Goal: Task Accomplishment & Management: Manage account settings

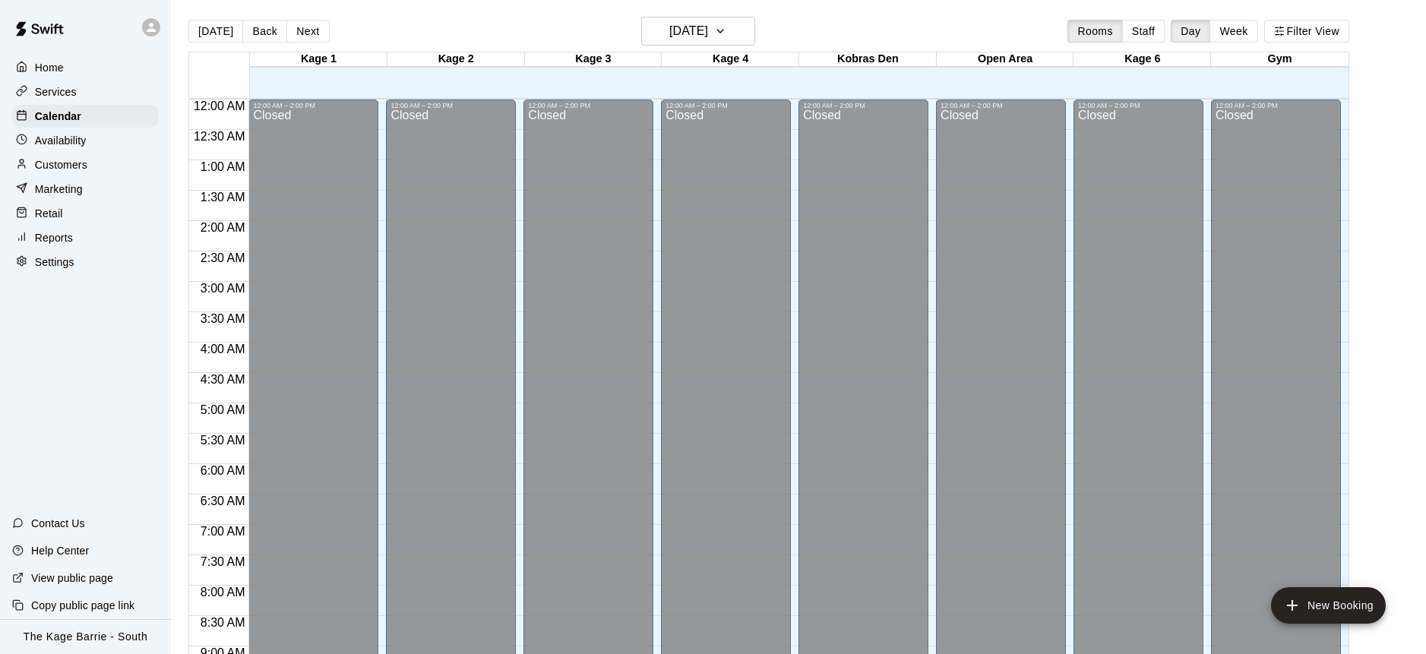
scroll to position [885, 0]
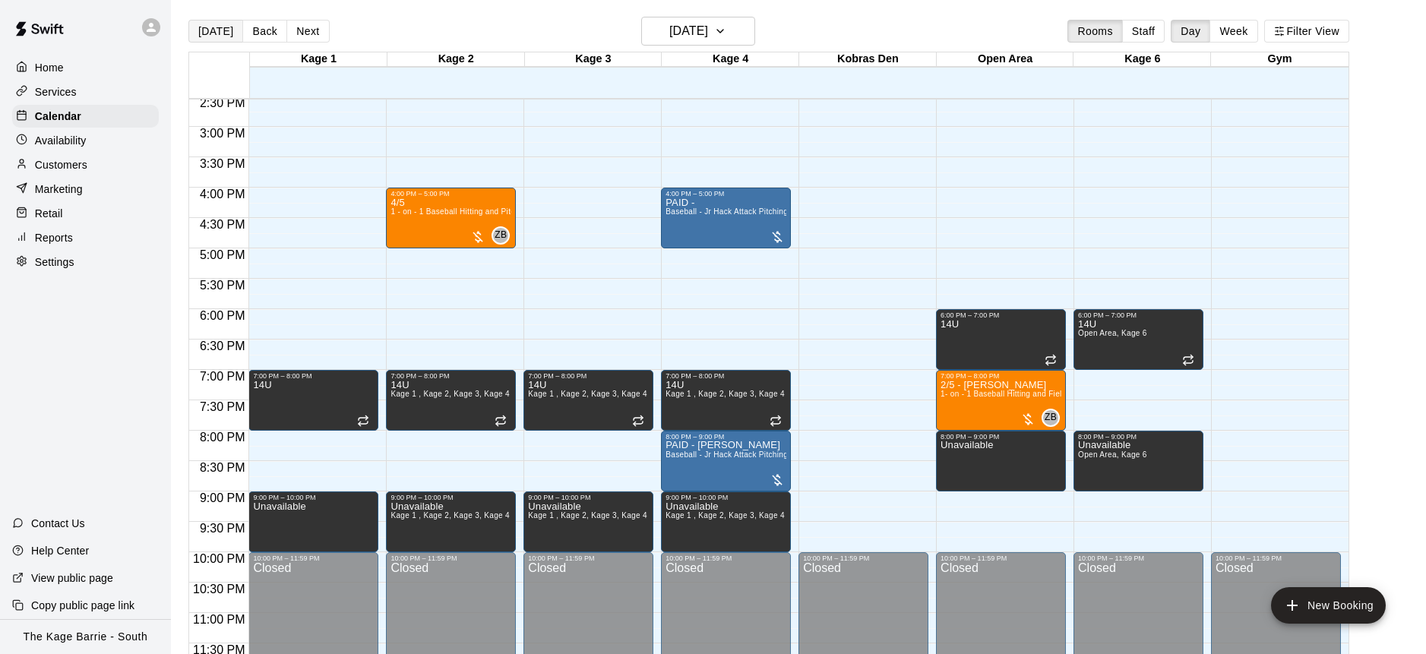
click at [224, 33] on button "[DATE]" at bounding box center [215, 31] width 55 height 23
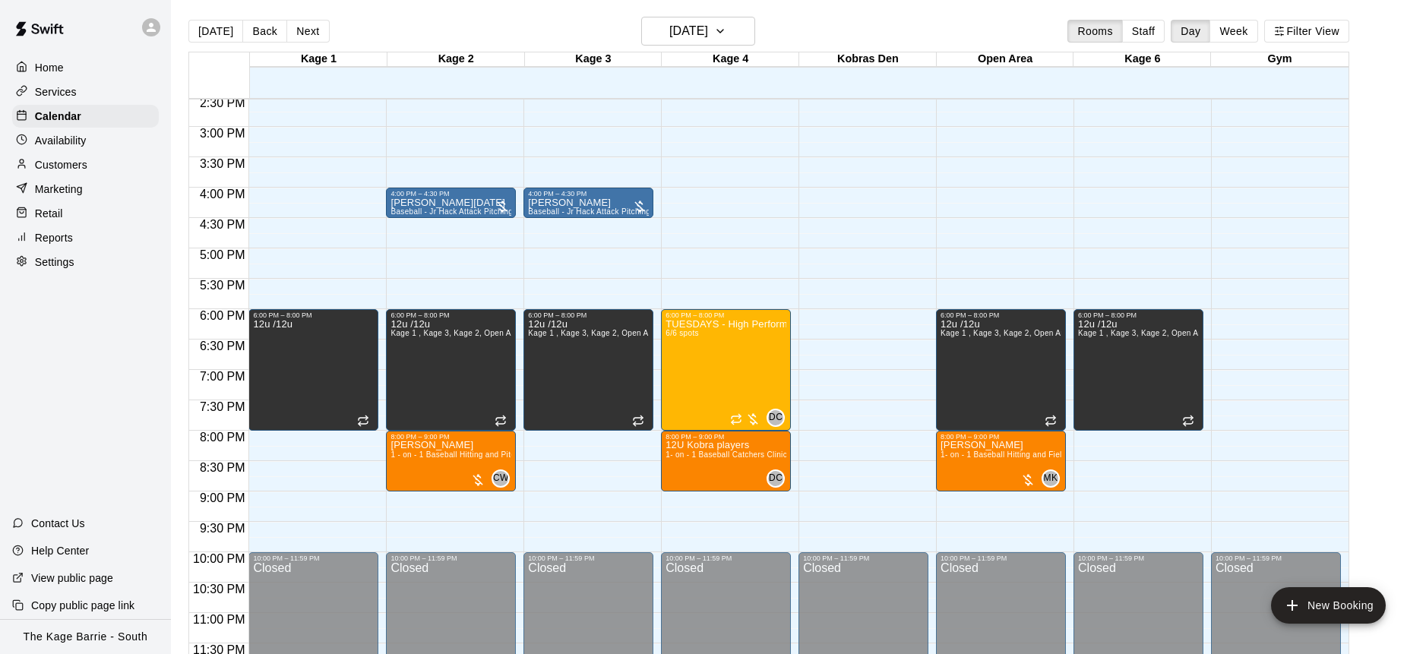
scroll to position [1, 0]
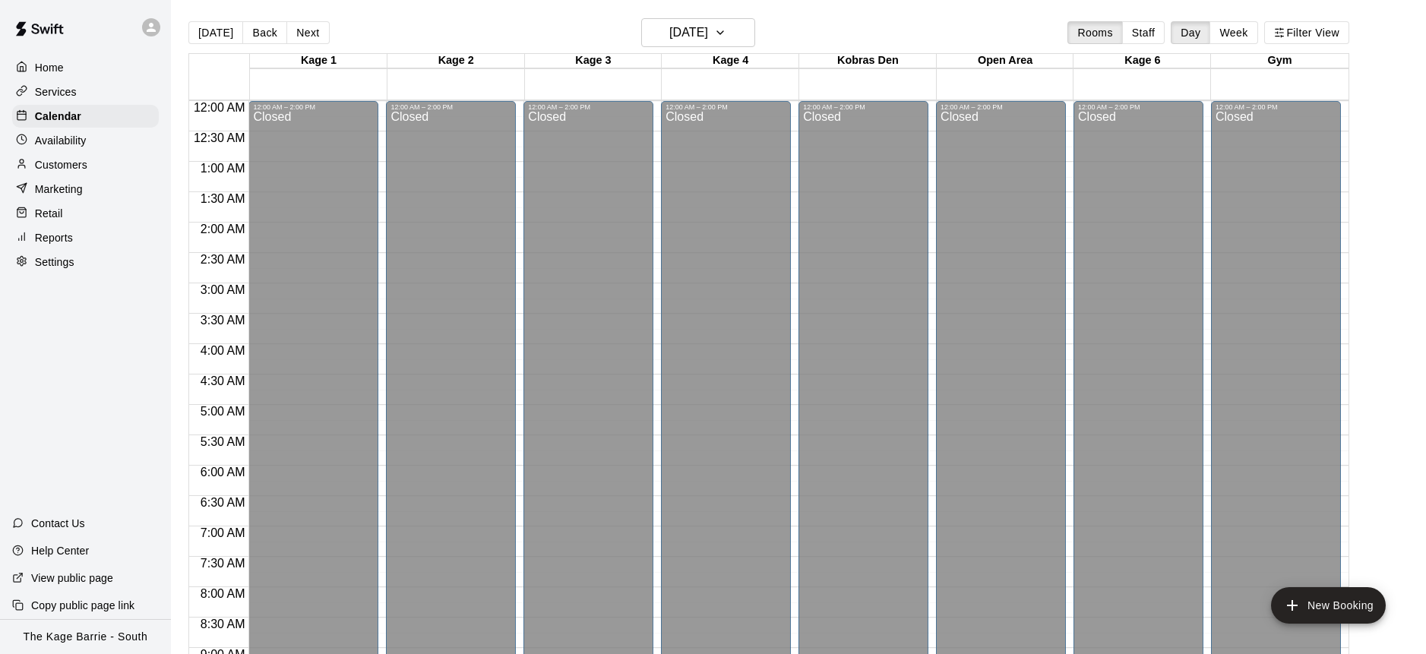
scroll to position [843, 0]
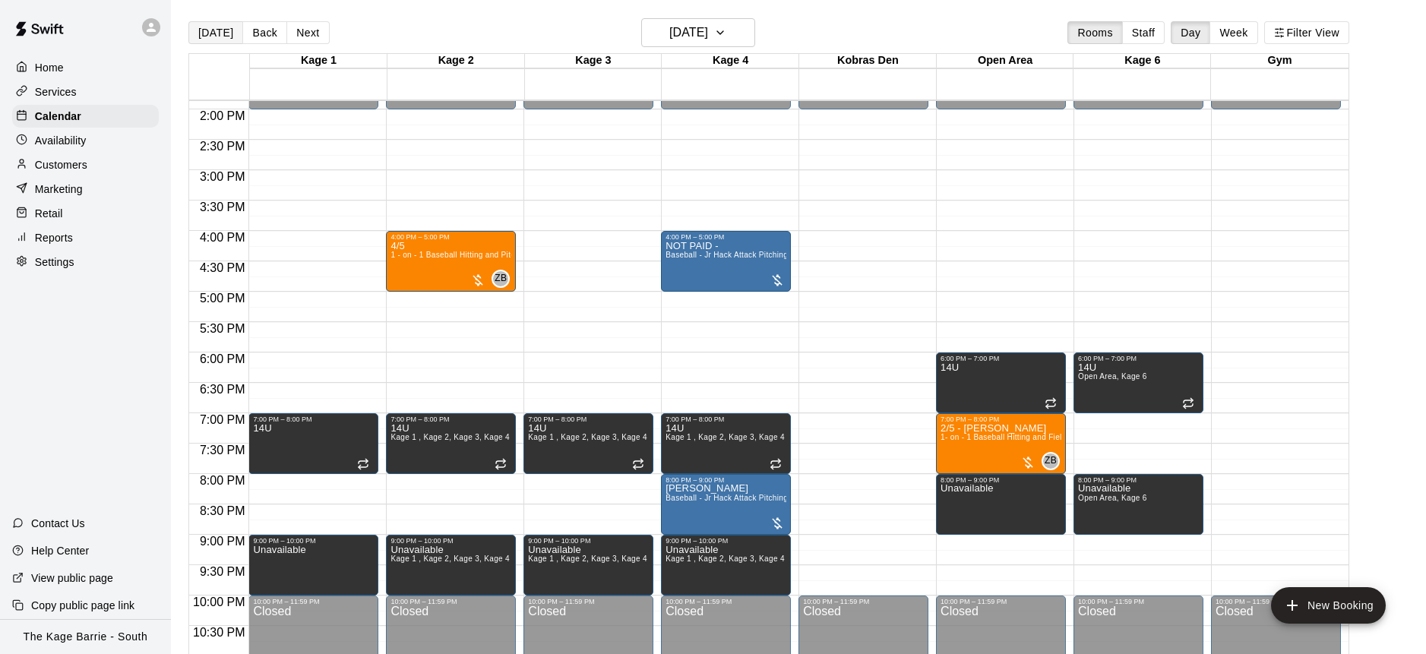
click at [221, 36] on button "[DATE]" at bounding box center [215, 32] width 55 height 23
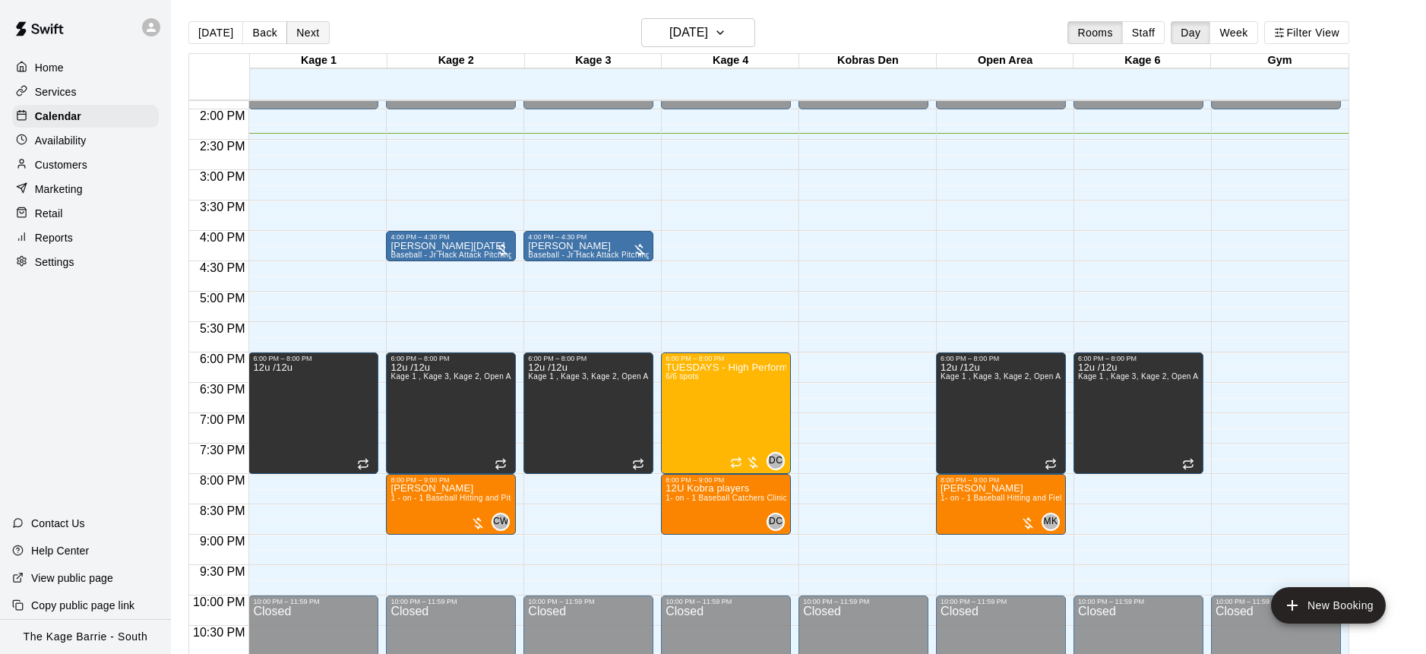
click at [320, 38] on button "Next" at bounding box center [308, 32] width 43 height 23
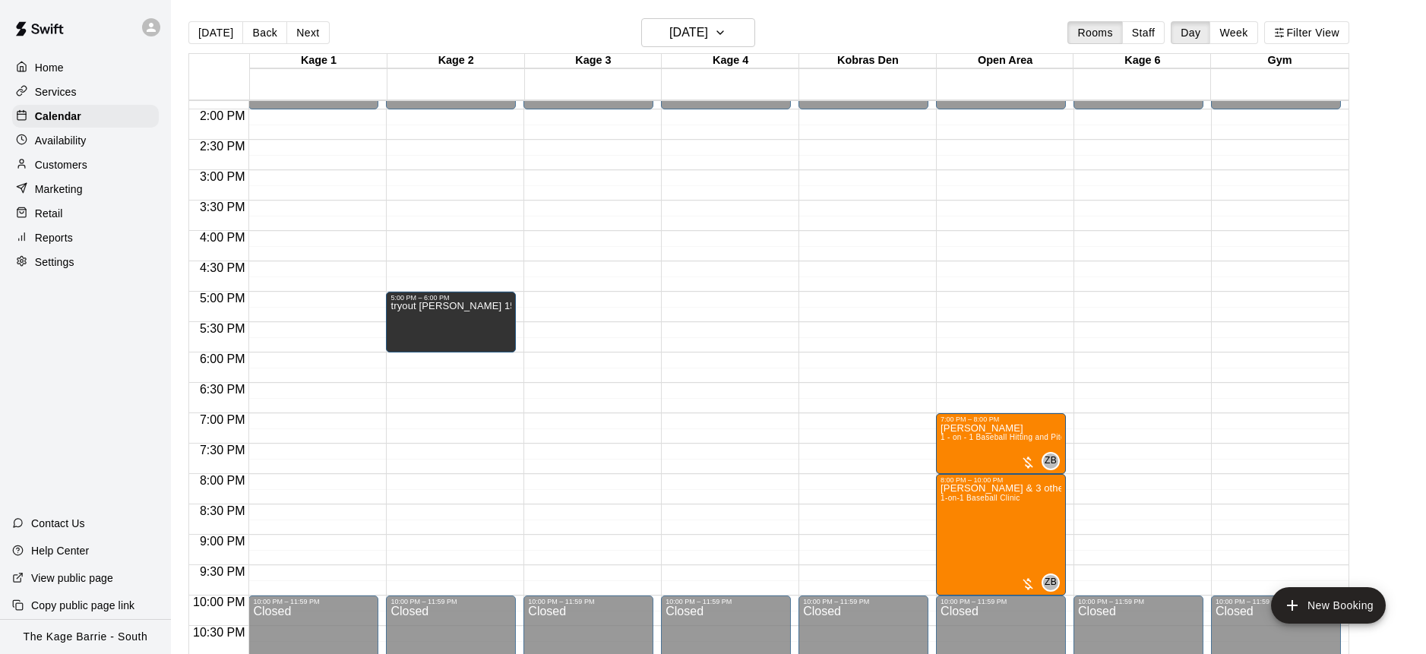
click at [318, 36] on button "Next" at bounding box center [308, 32] width 43 height 23
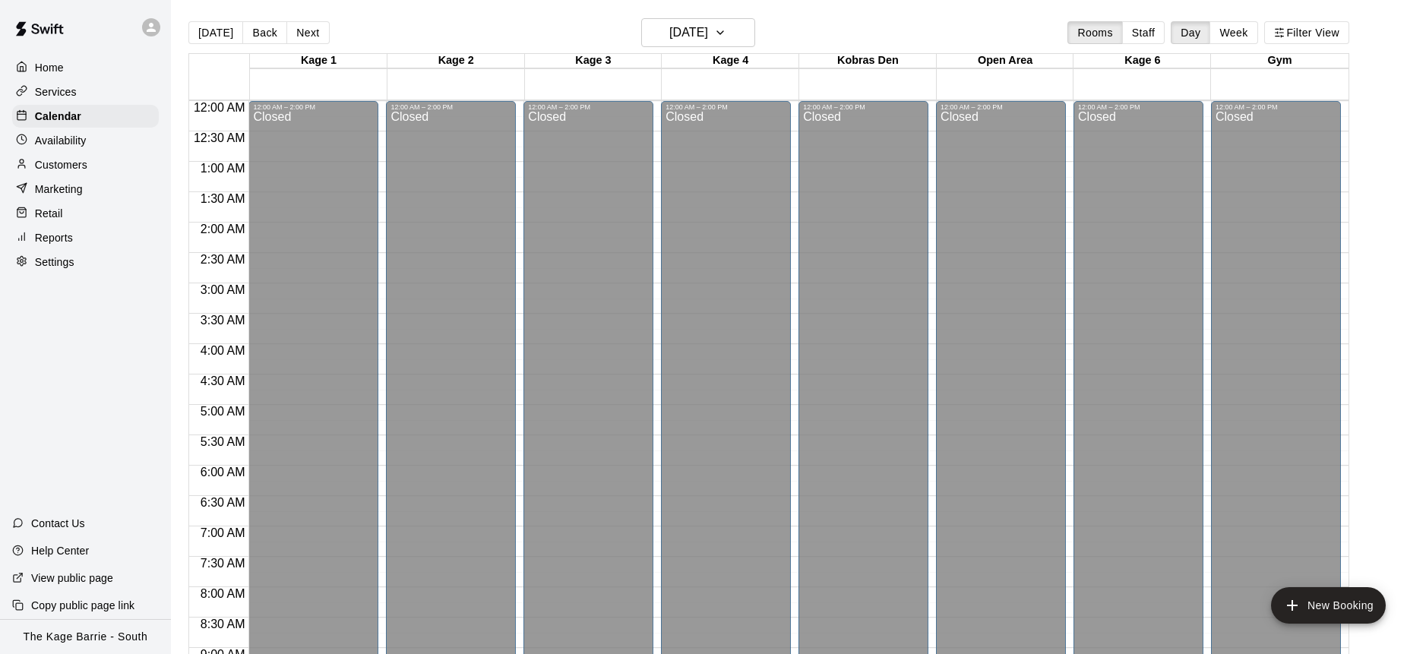
scroll to position [843, 0]
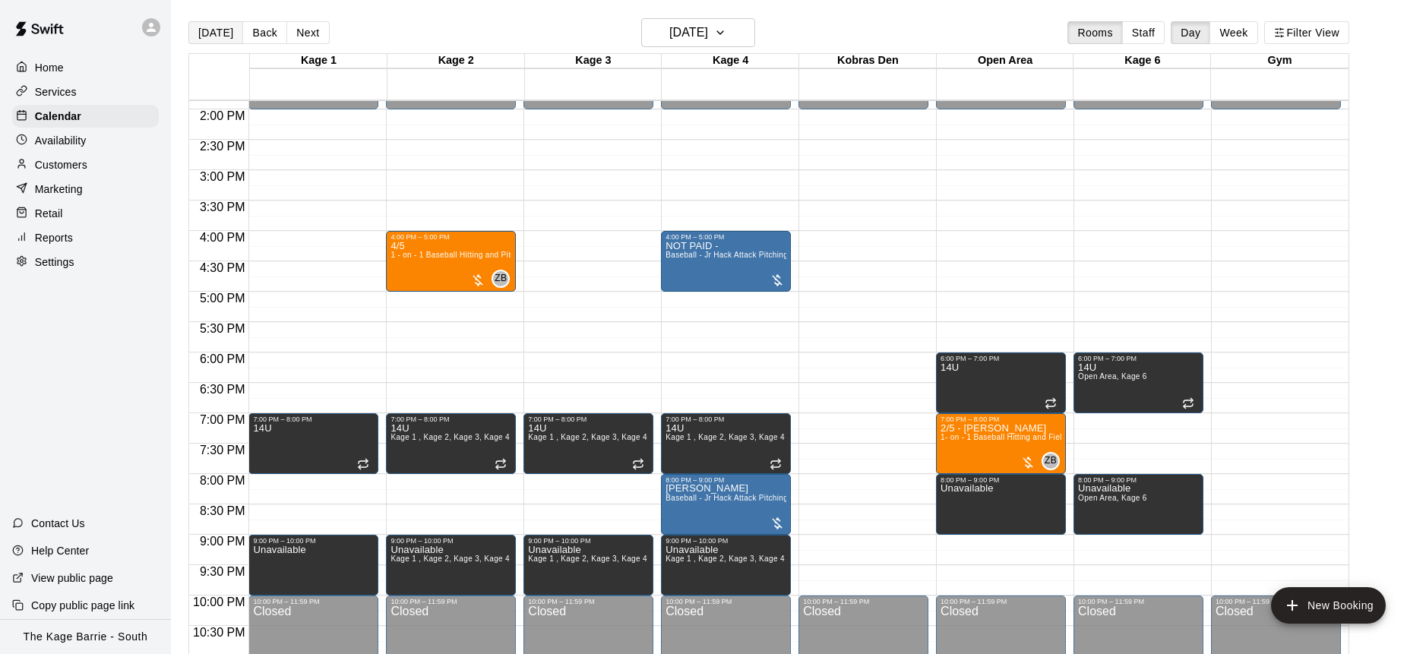
click at [216, 36] on button "[DATE]" at bounding box center [215, 32] width 55 height 23
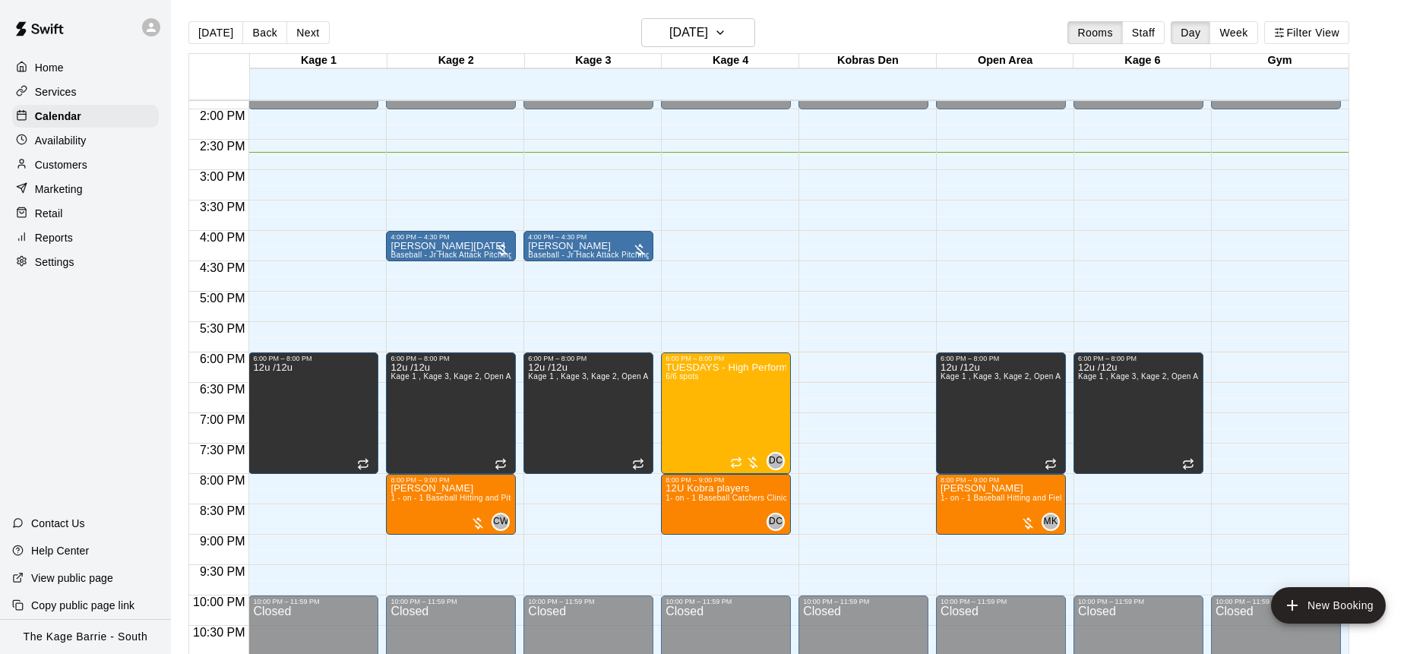
click at [93, 141] on div "Availability" at bounding box center [85, 140] width 147 height 23
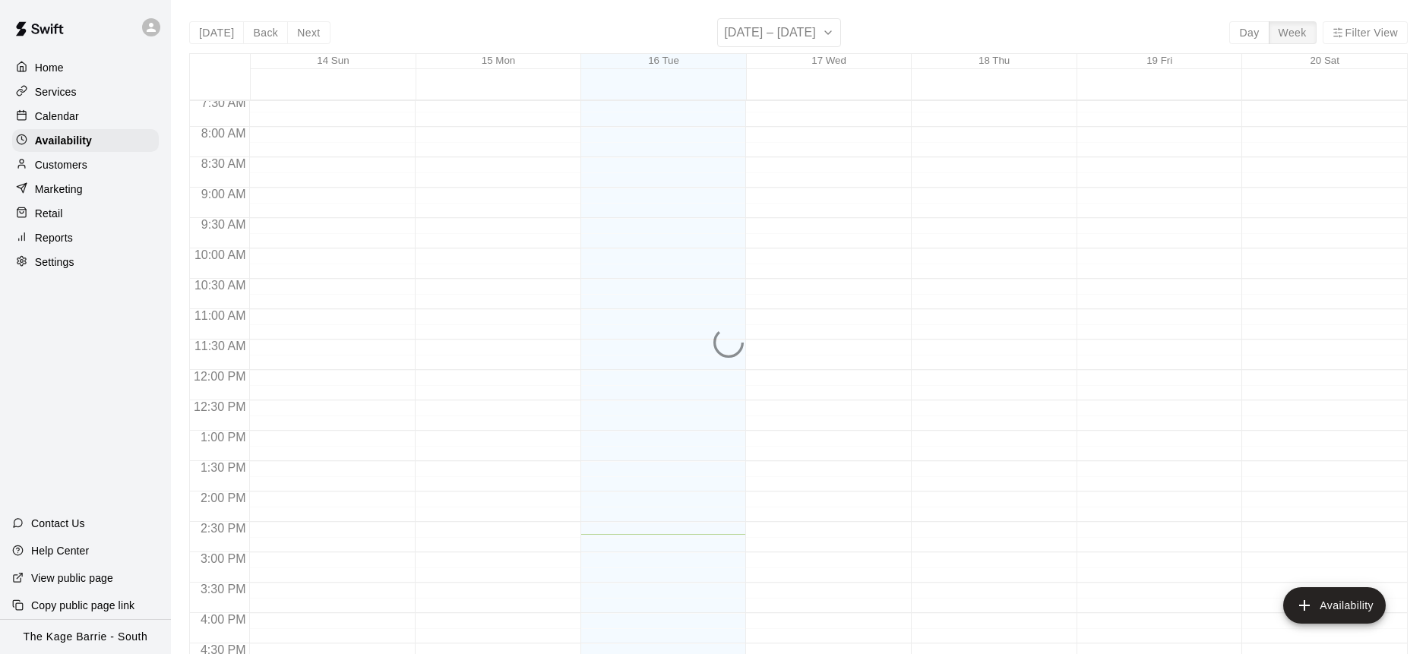
scroll to position [440, 0]
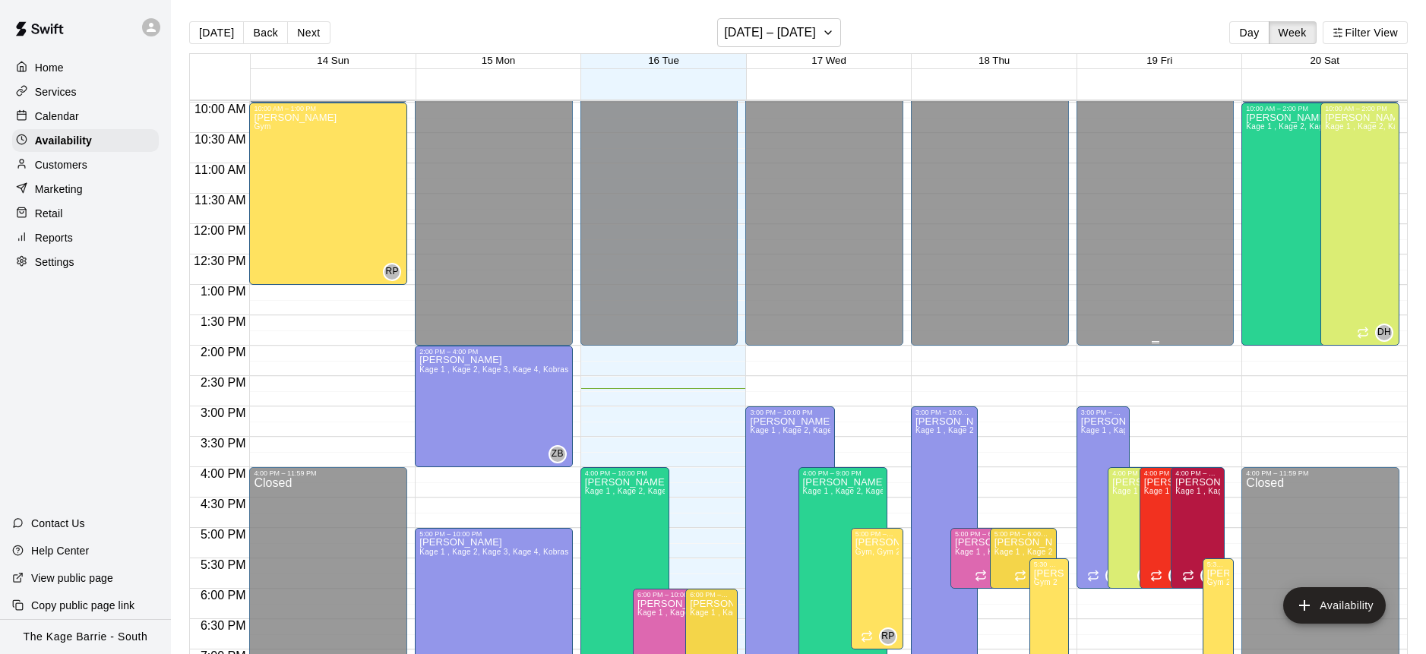
scroll to position [534, 0]
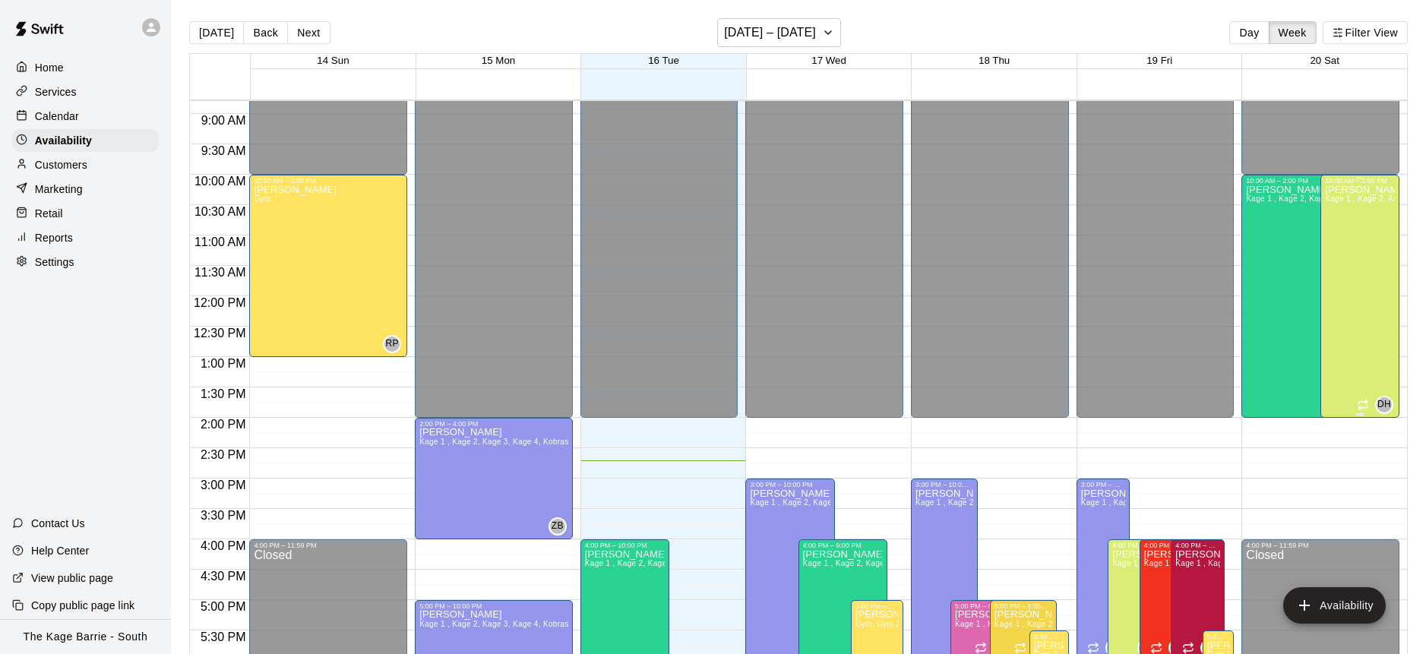
click at [1372, 254] on div "[PERSON_NAME] Kage 1 , Kage 2, Kage 3, Kage 4, Kobras Den, Open Area, STAFF SCH…" at bounding box center [1360, 512] width 70 height 654
click at [1346, 242] on icon "delete" at bounding box center [1340, 237] width 18 height 18
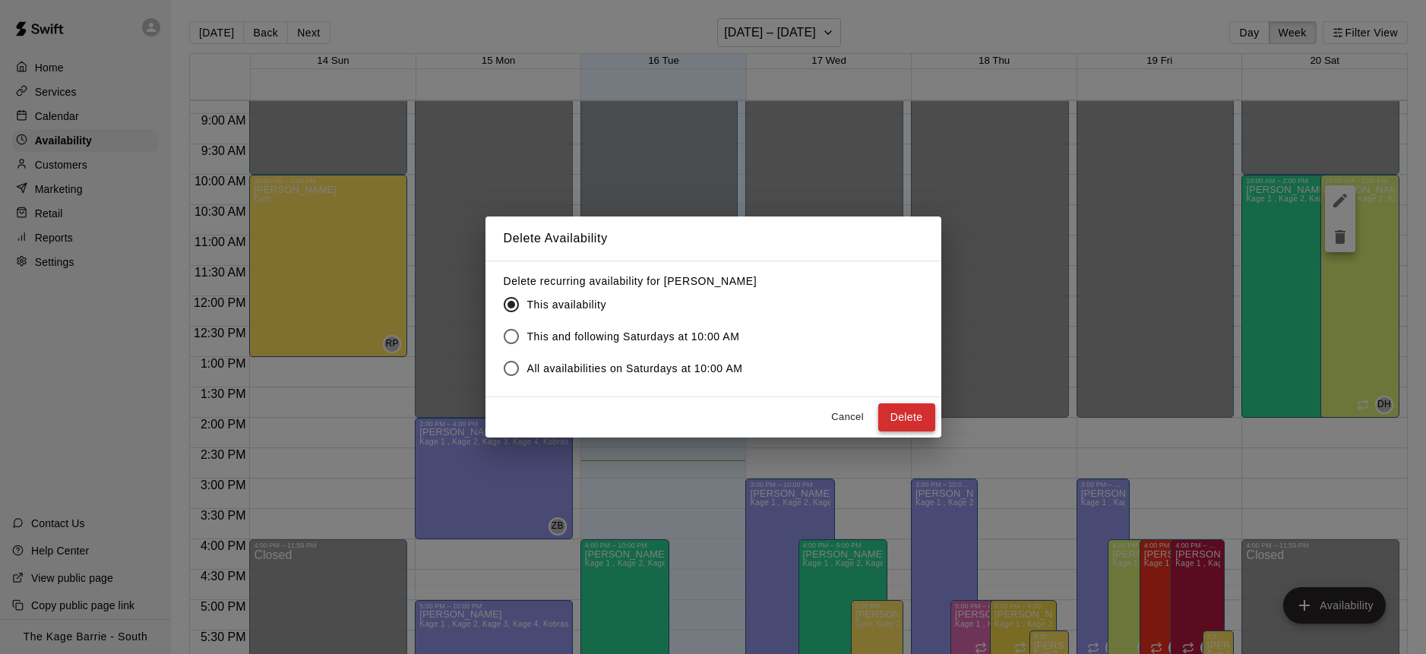
click at [928, 416] on button "Delete" at bounding box center [907, 418] width 57 height 28
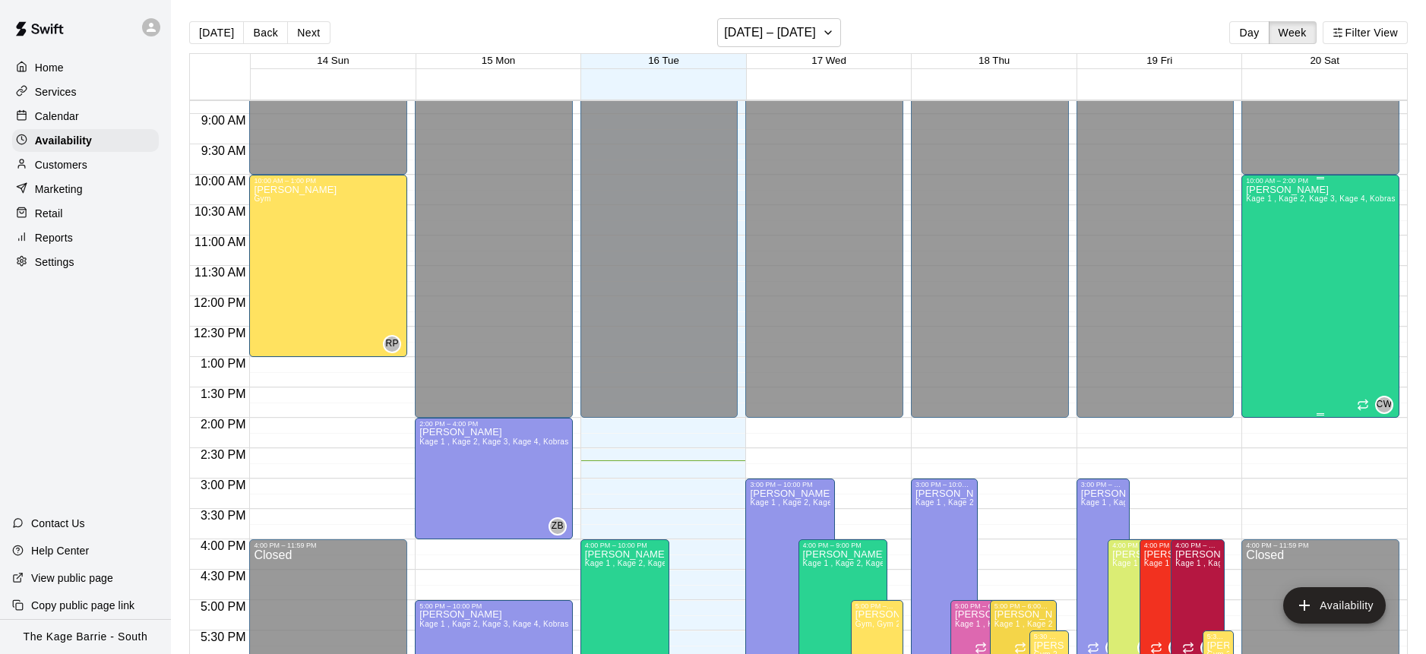
click at [1287, 297] on div "Cole White Kage 1 , Kage 2, Kage 3, Kage 4, Kobras Den, Open Area, STAFF SCHEDU…" at bounding box center [1320, 512] width 149 height 654
click at [1268, 243] on icon "delete" at bounding box center [1261, 237] width 18 height 18
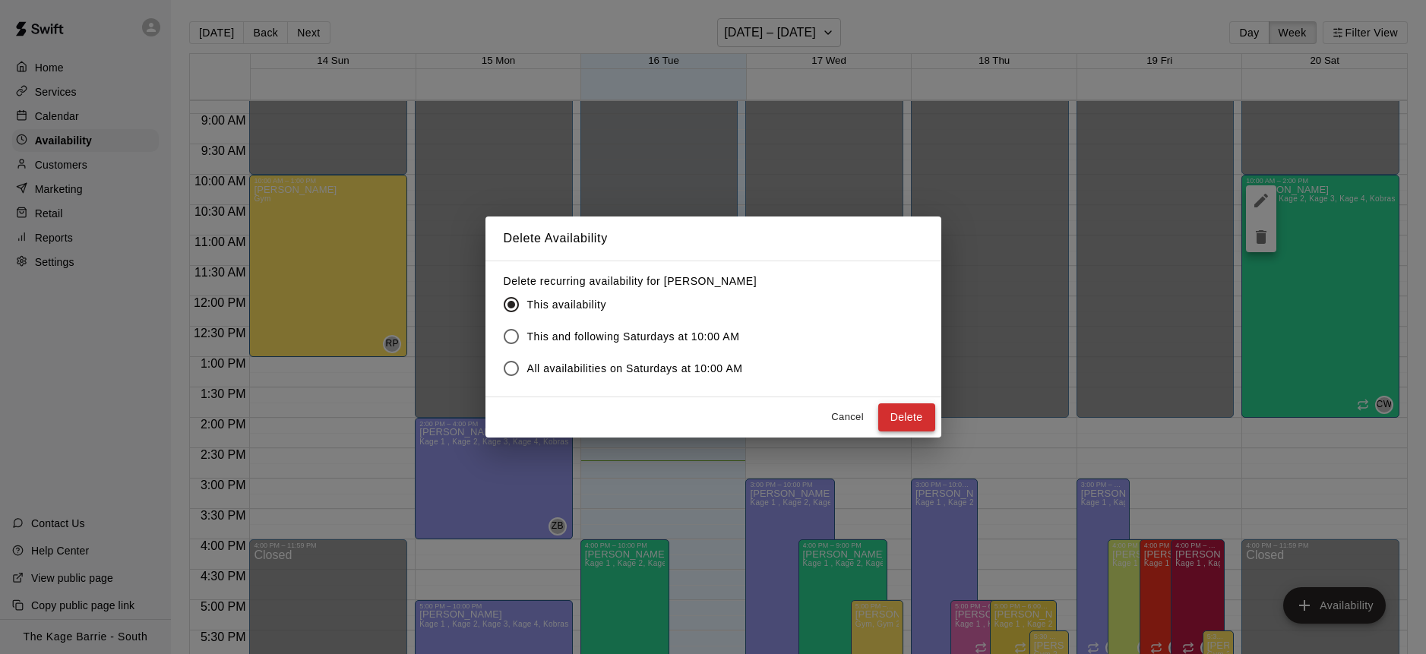
click at [924, 415] on button "Delete" at bounding box center [907, 418] width 57 height 28
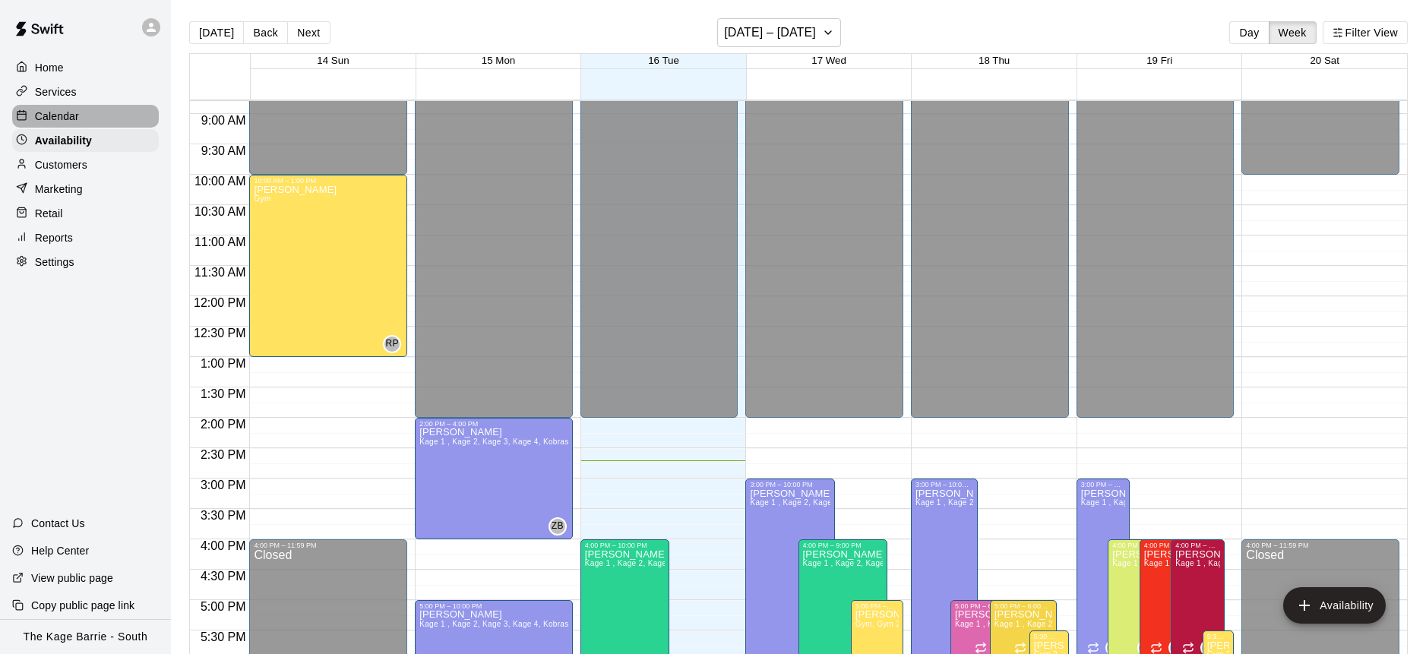
drag, startPoint x: 75, startPoint y: 120, endPoint x: 144, endPoint y: 125, distance: 69.3
click at [75, 120] on p "Calendar" at bounding box center [57, 116] width 44 height 15
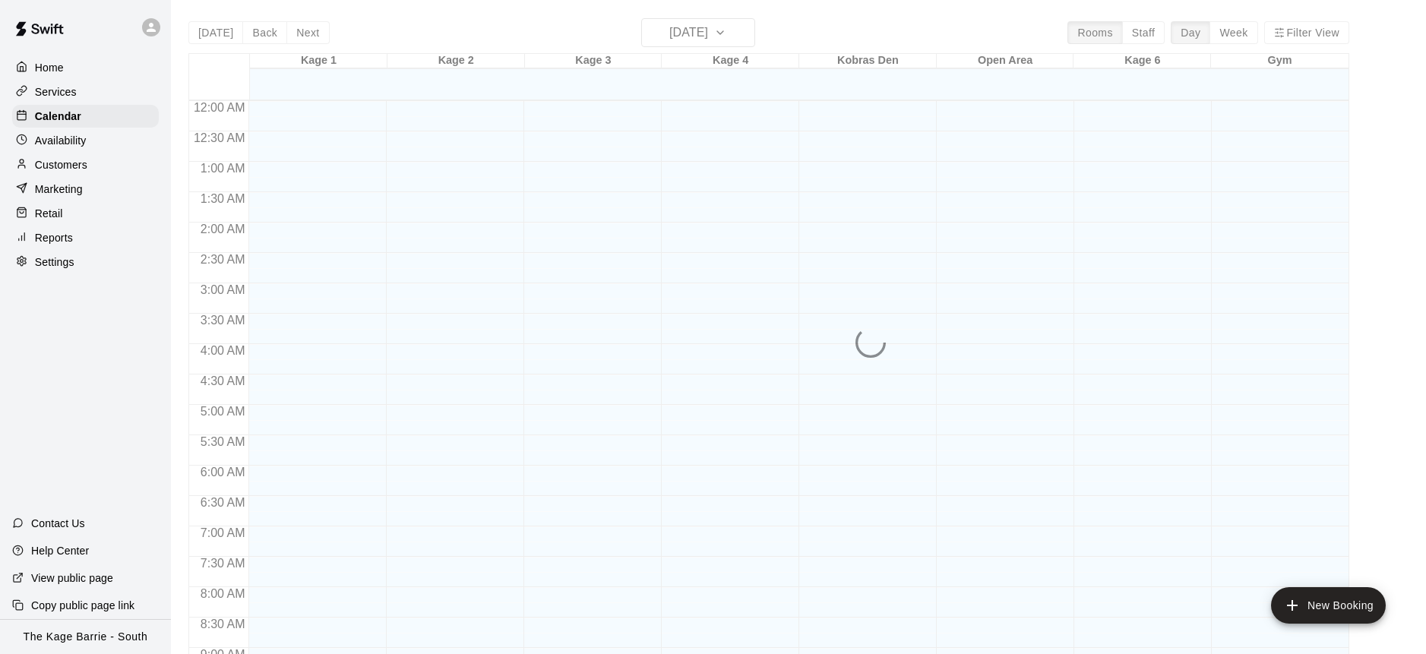
scroll to position [843, 0]
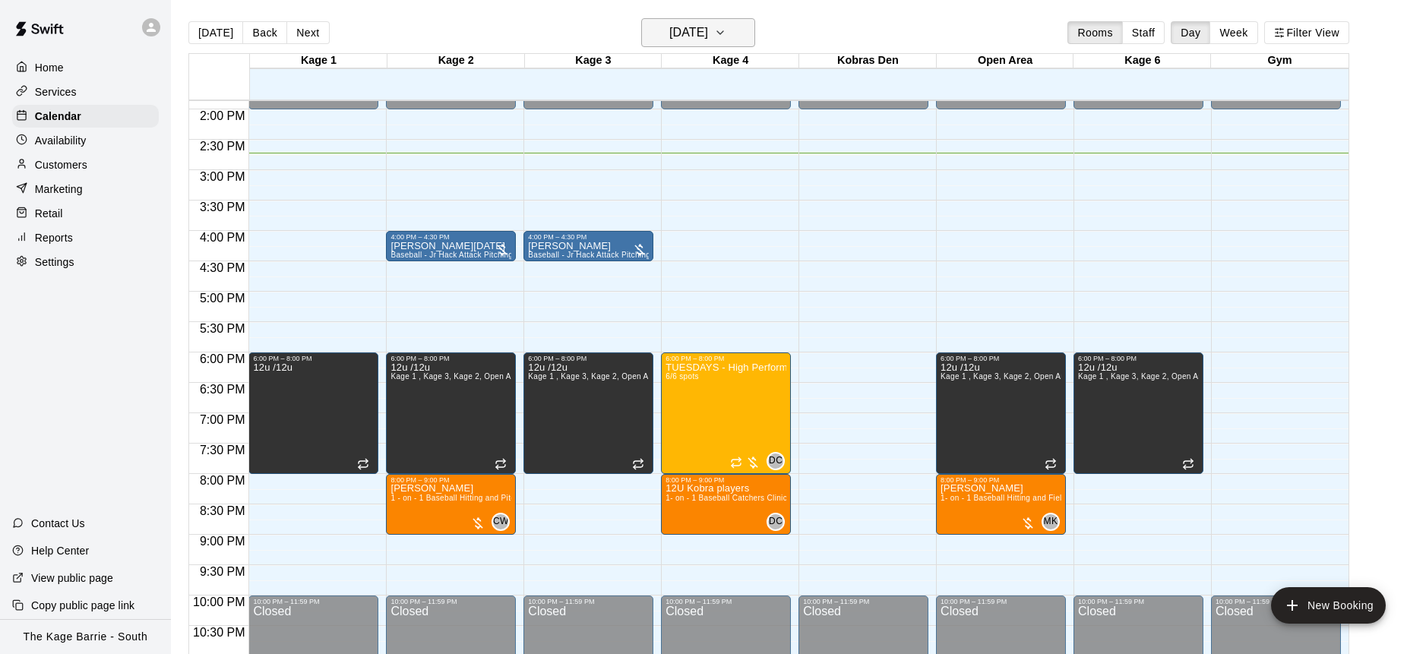
click at [727, 32] on icon "button" at bounding box center [720, 33] width 12 height 18
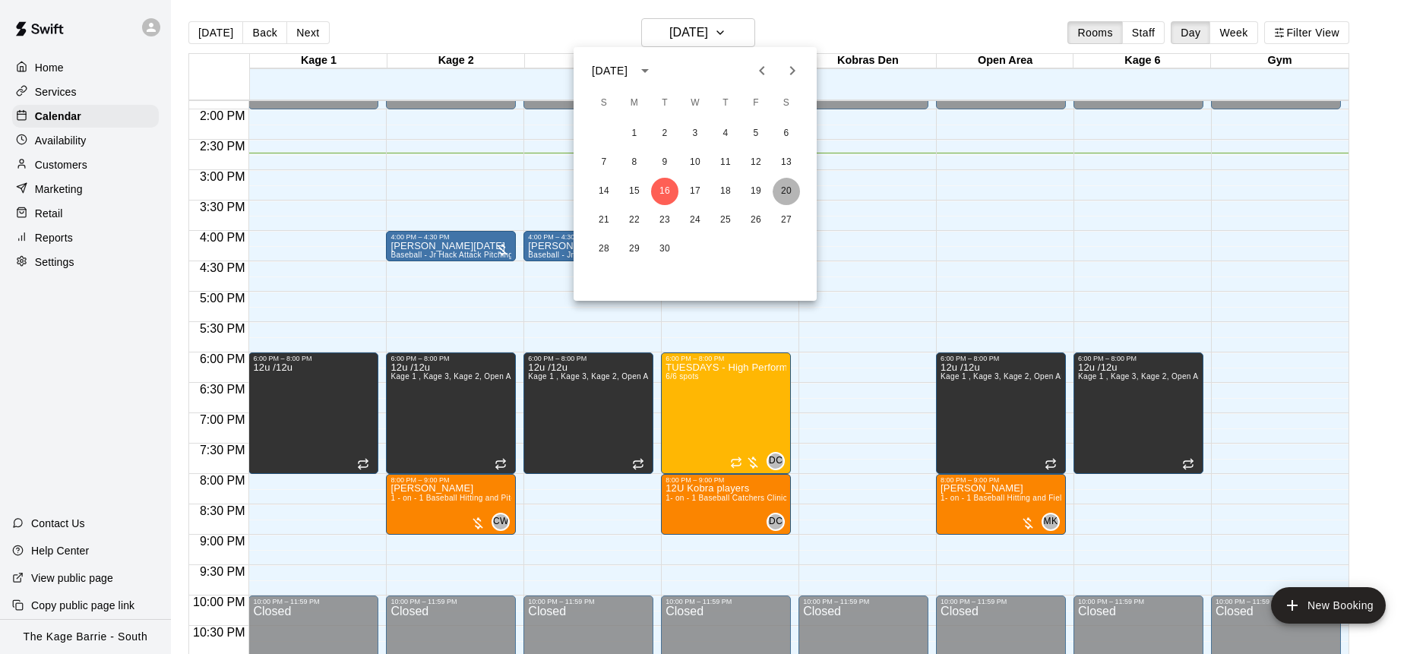
click at [791, 192] on button "20" at bounding box center [786, 191] width 27 height 27
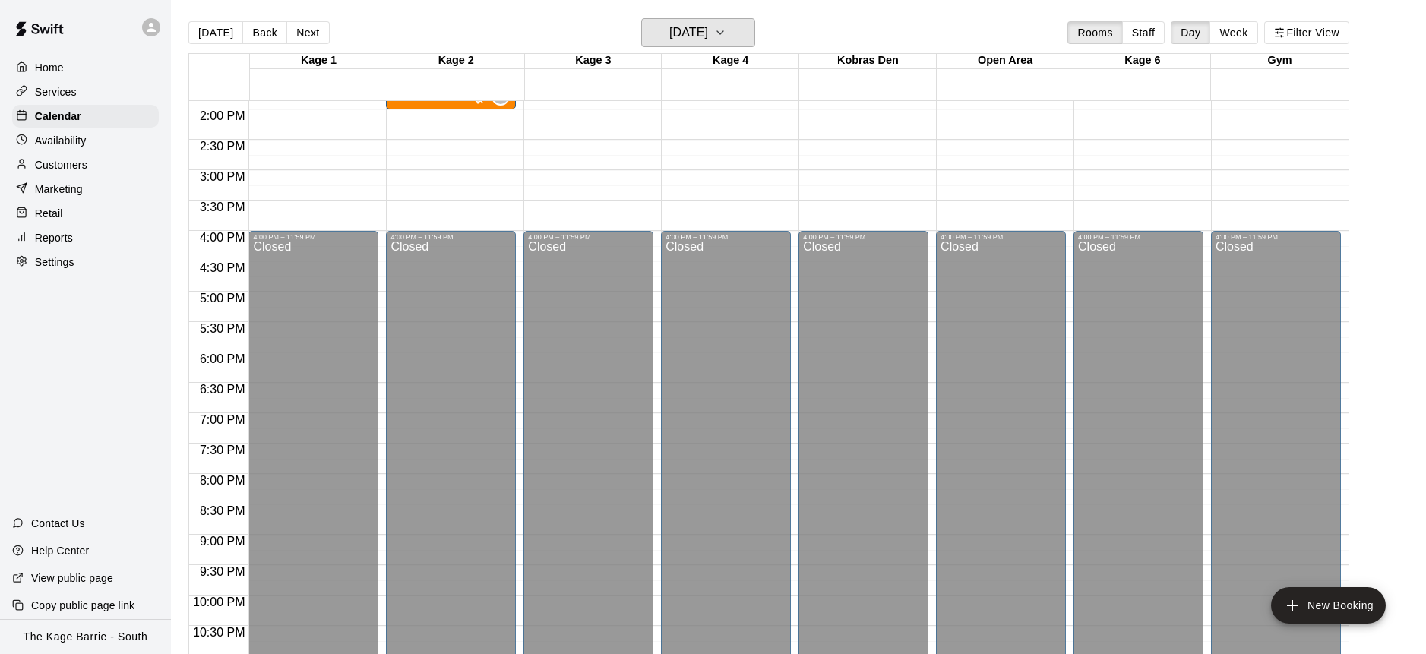
scroll to position [516, 0]
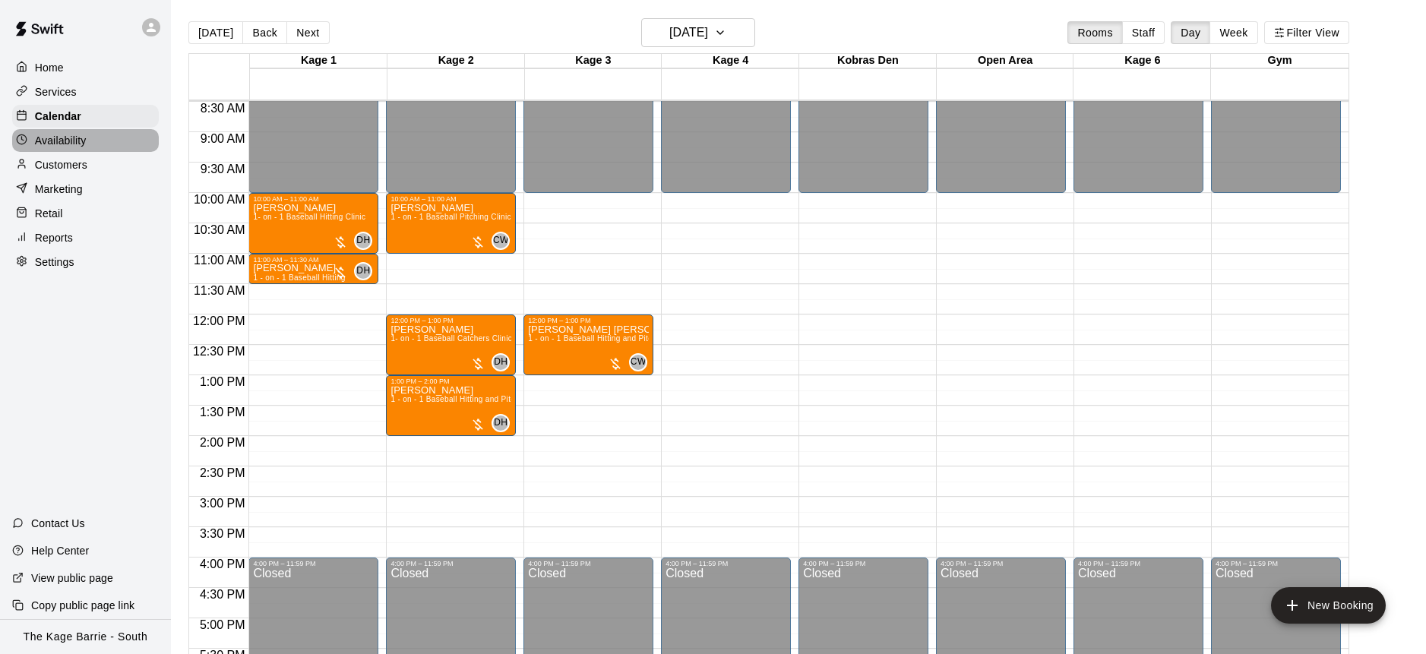
click at [121, 137] on div "Availability" at bounding box center [85, 140] width 147 height 23
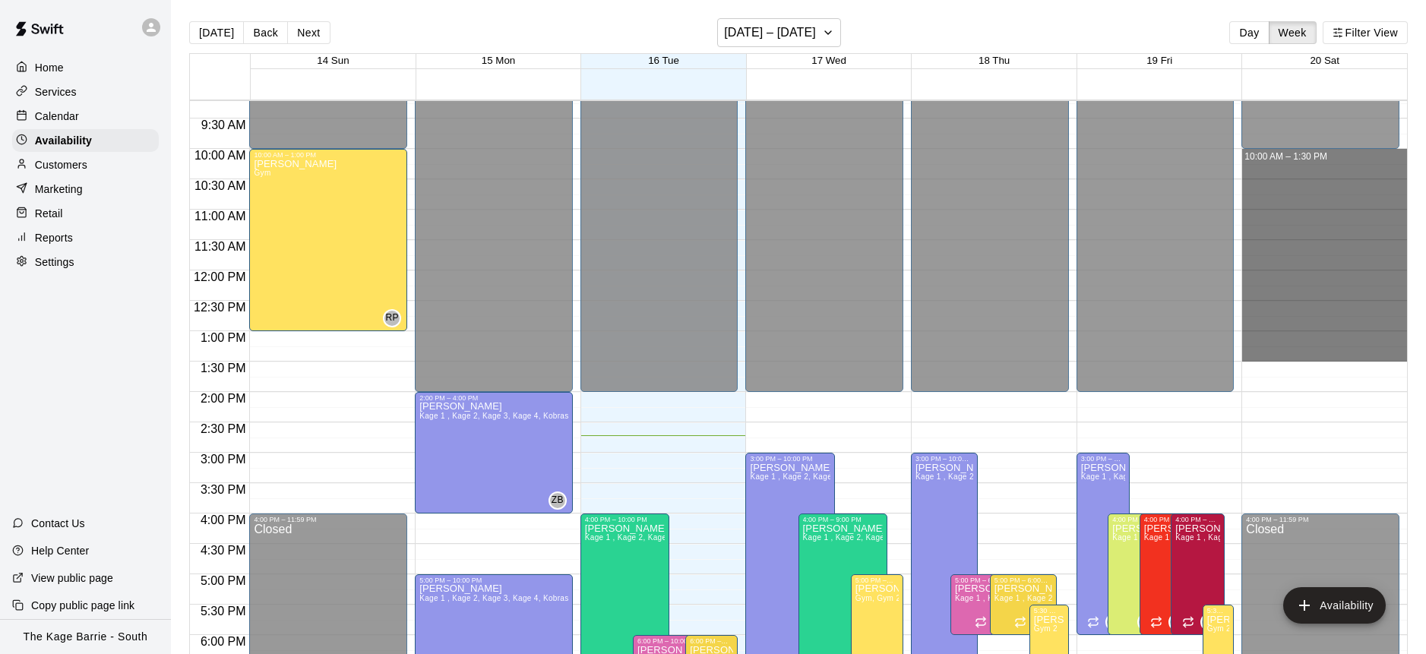
scroll to position [561, 0]
drag, startPoint x: 1338, startPoint y: 148, endPoint x: 1347, endPoint y: 383, distance: 235.0
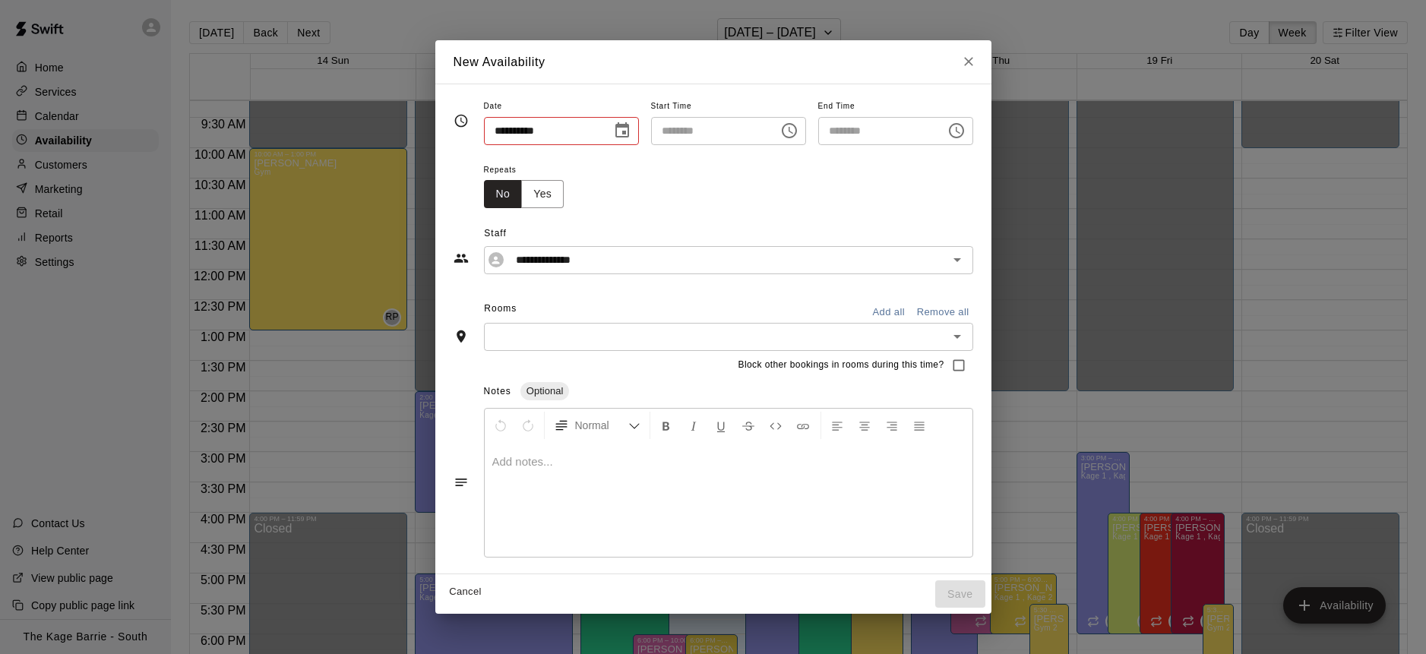
type input "**********"
type input "********"
click at [974, 62] on icon "Close" at bounding box center [968, 61] width 15 height 15
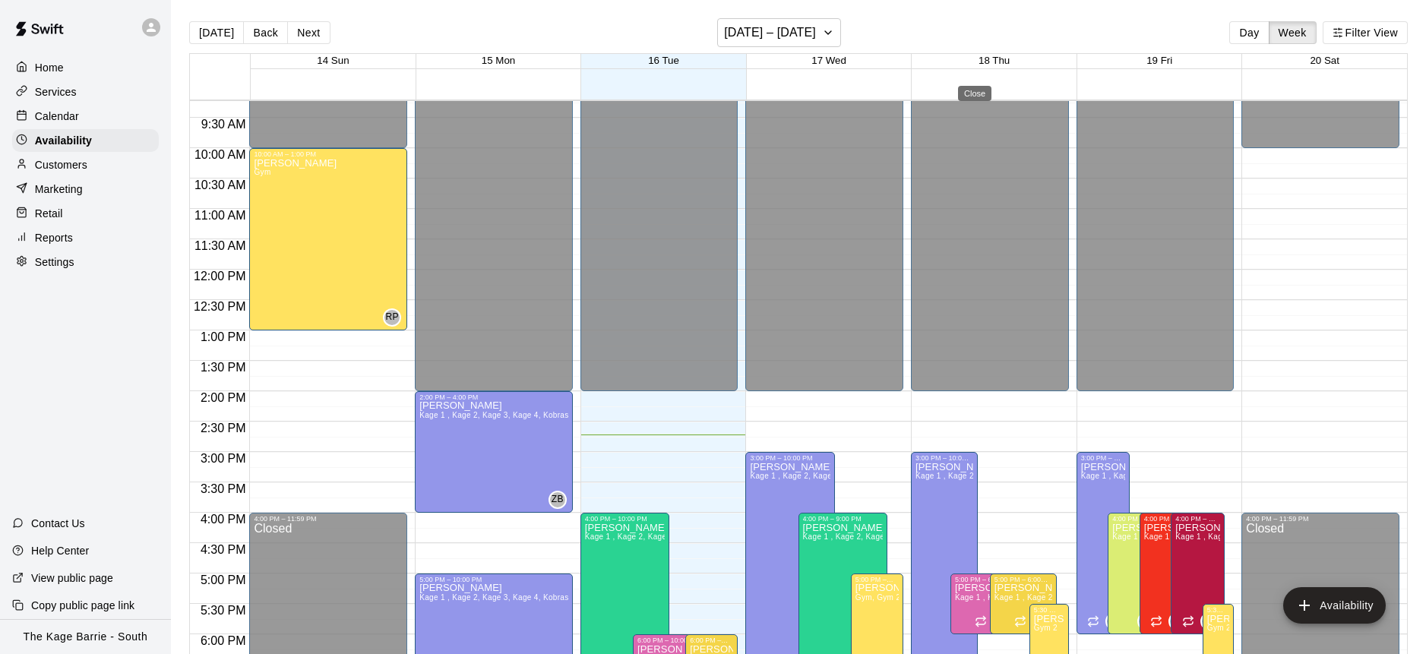
type input "**********"
click at [85, 114] on div "Calendar" at bounding box center [85, 116] width 147 height 23
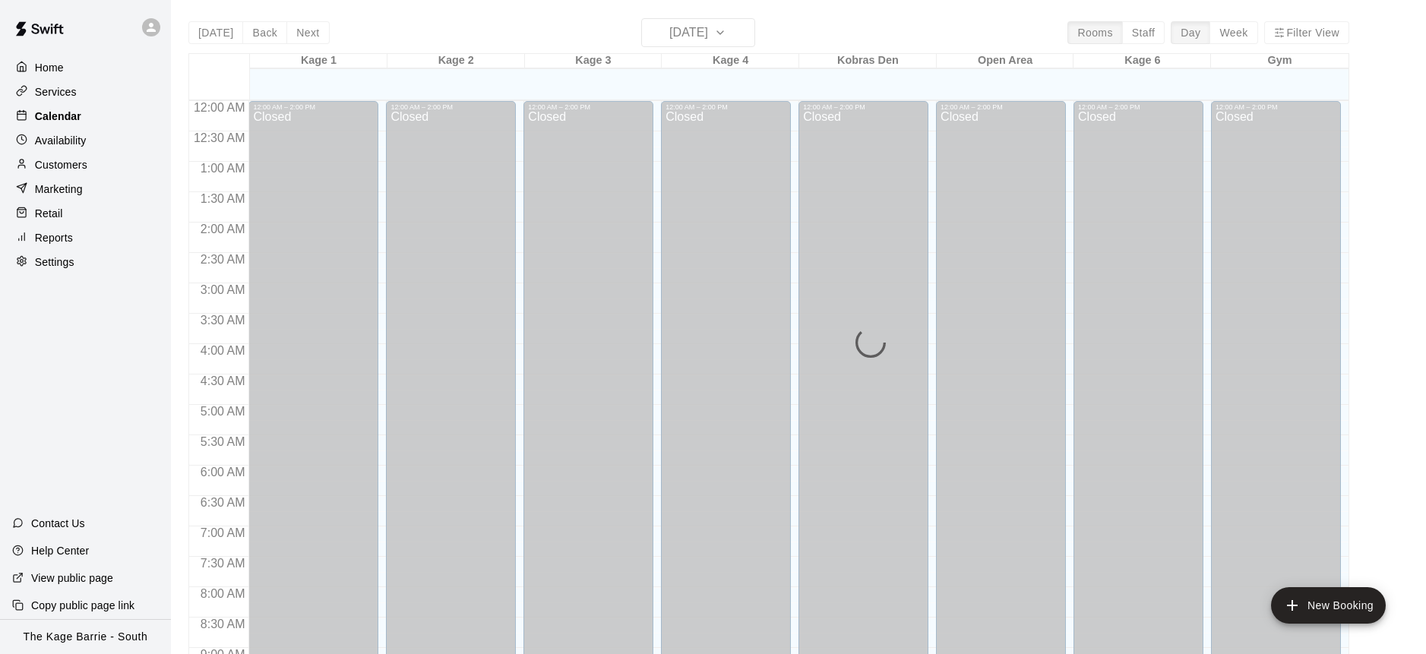
scroll to position [843, 0]
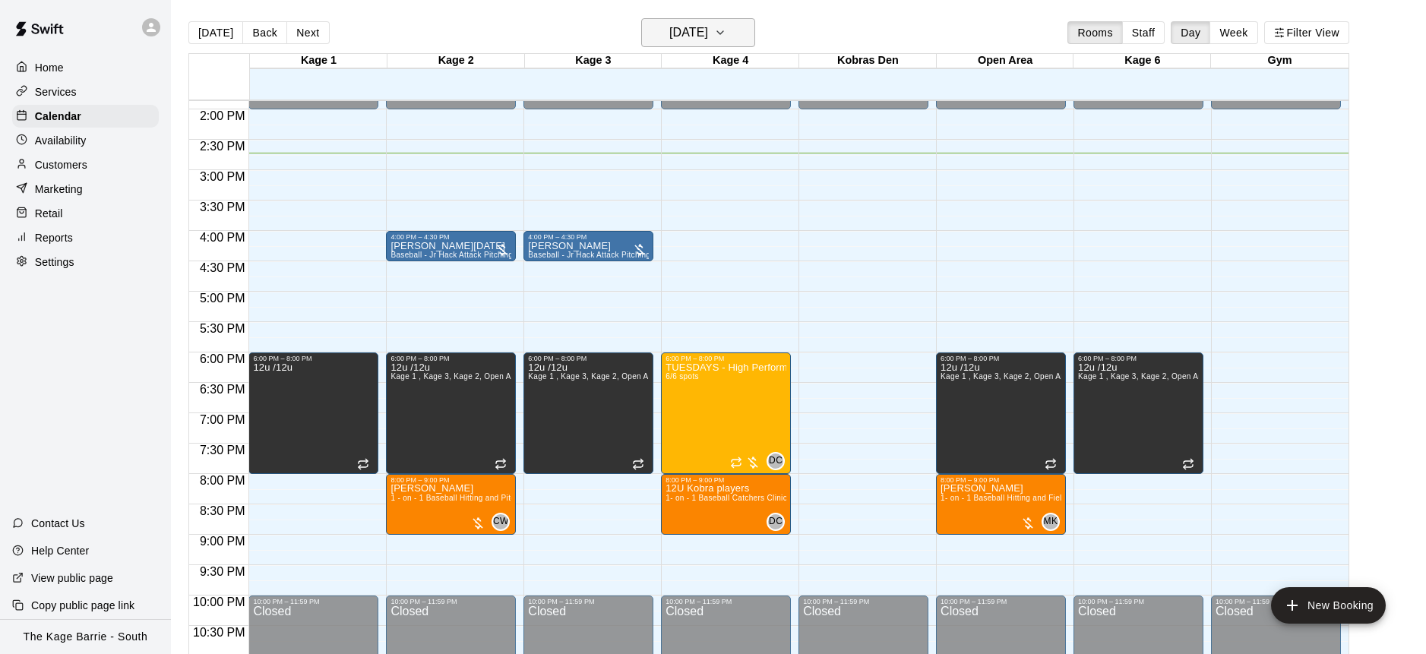
click at [727, 33] on icon "button" at bounding box center [720, 33] width 12 height 18
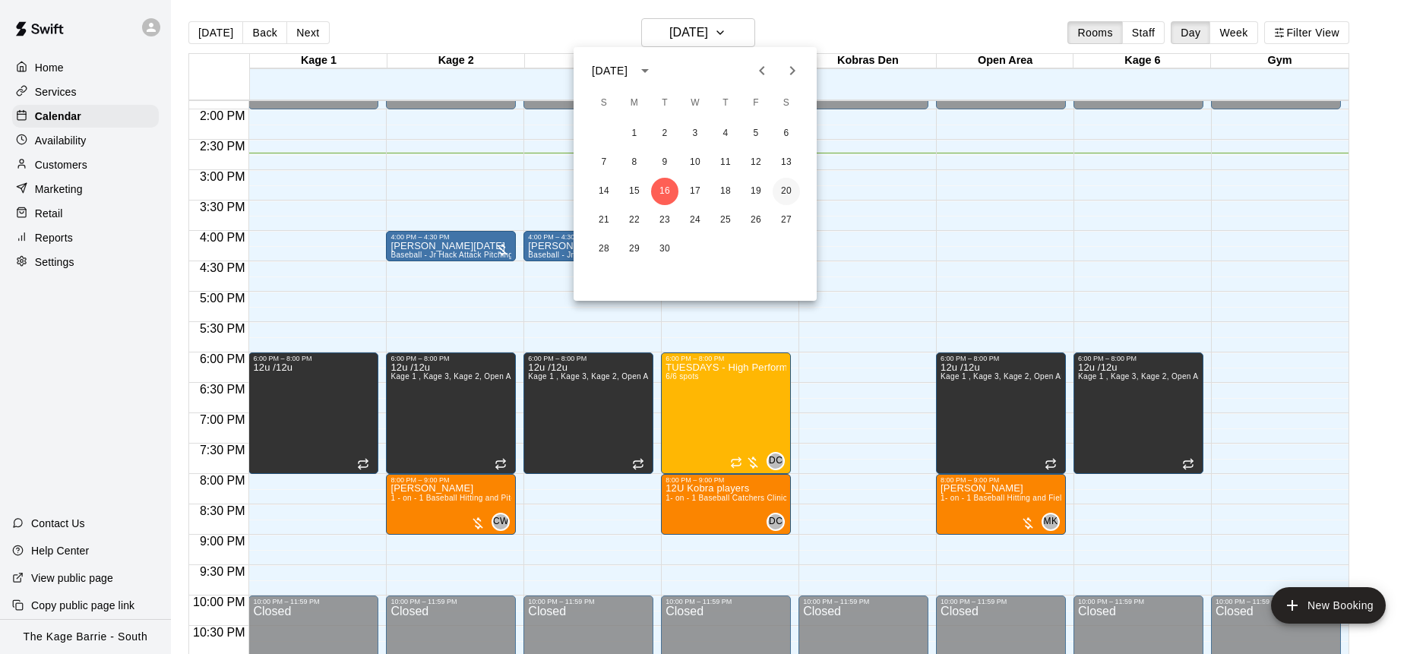
click at [789, 192] on button "20" at bounding box center [786, 191] width 27 height 27
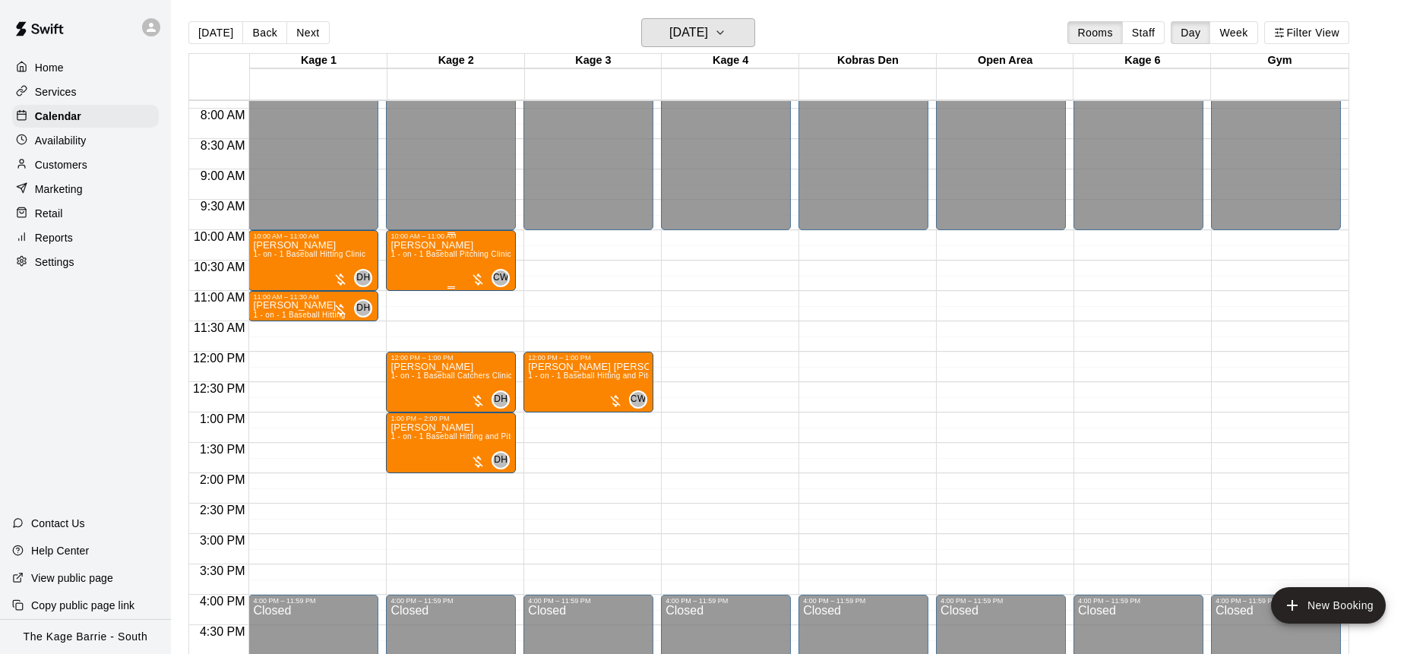
scroll to position [480, 0]
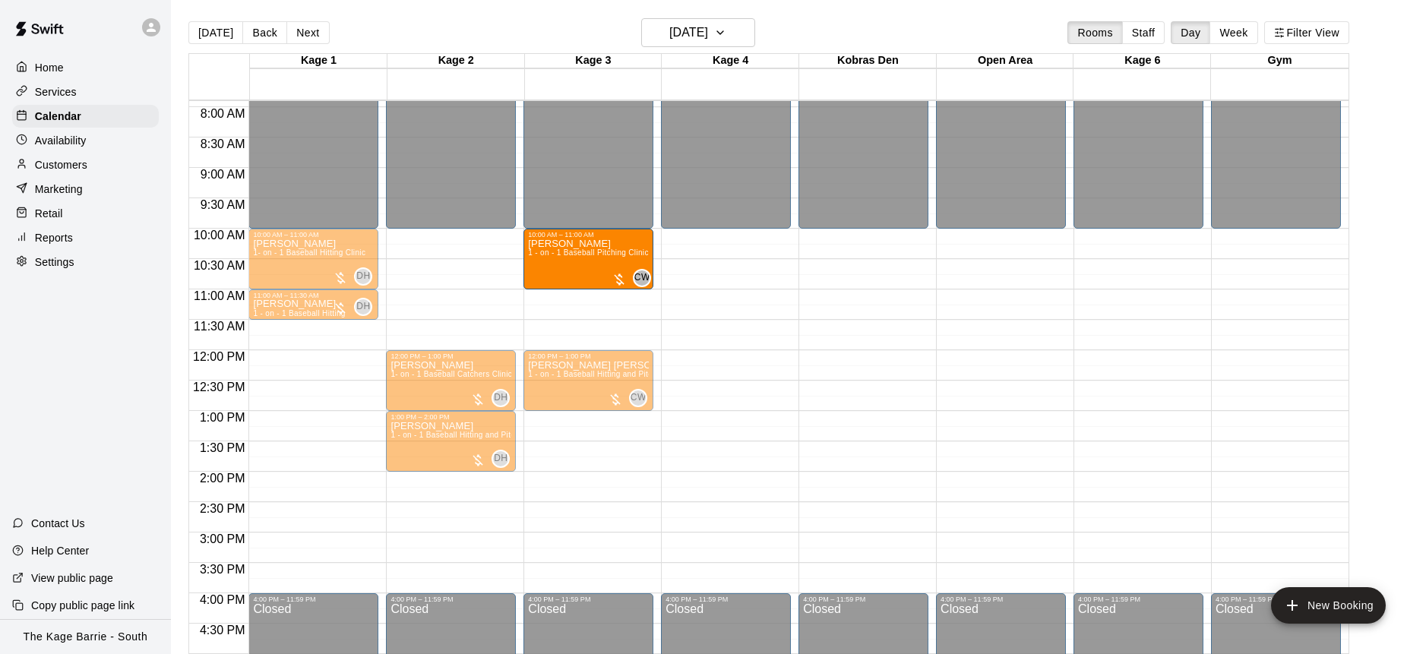
drag, startPoint x: 446, startPoint y: 258, endPoint x: 574, endPoint y: 265, distance: 127.9
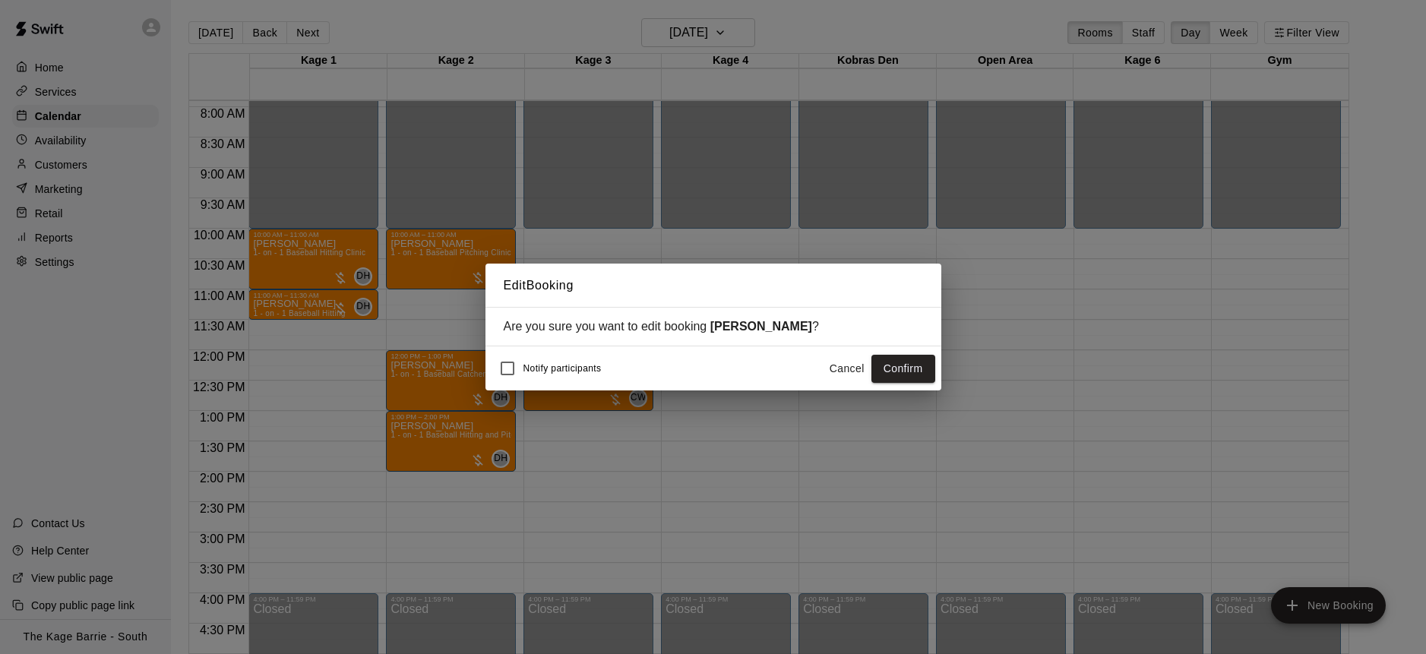
click at [913, 369] on button "Confirm" at bounding box center [904, 369] width 64 height 28
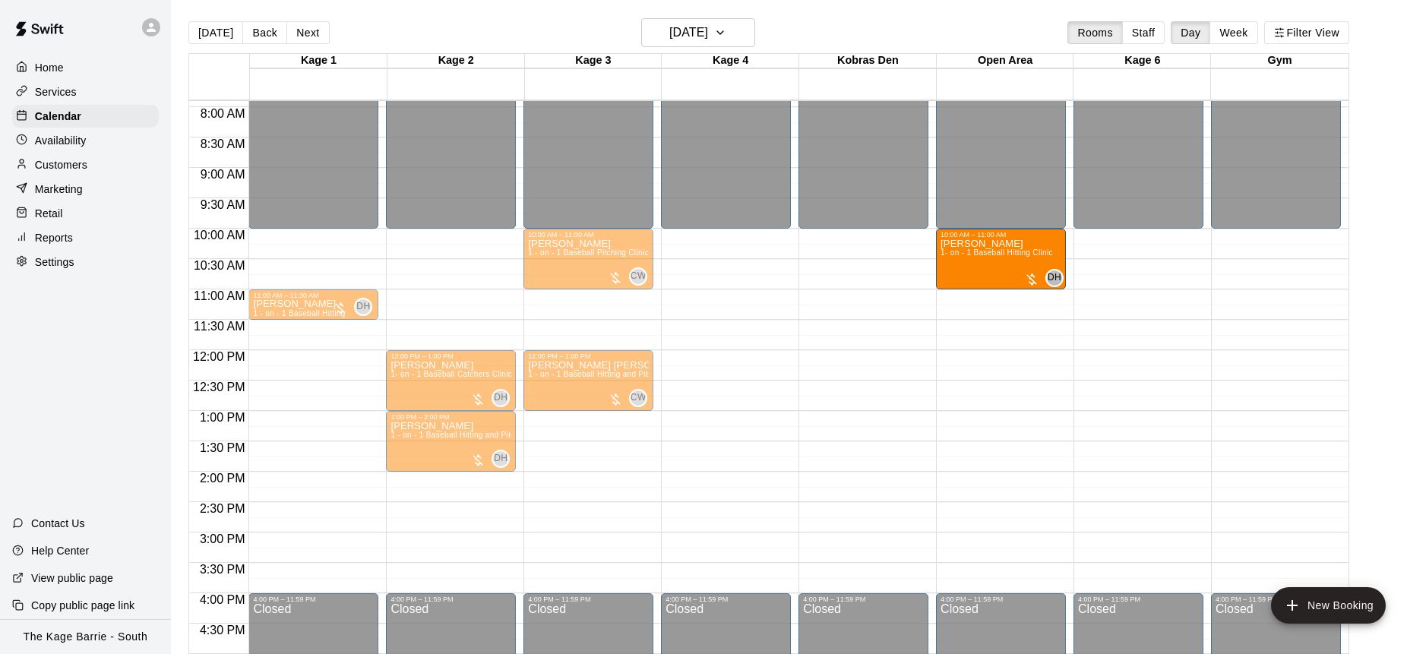
drag, startPoint x: 293, startPoint y: 258, endPoint x: 1028, endPoint y: 263, distance: 734.9
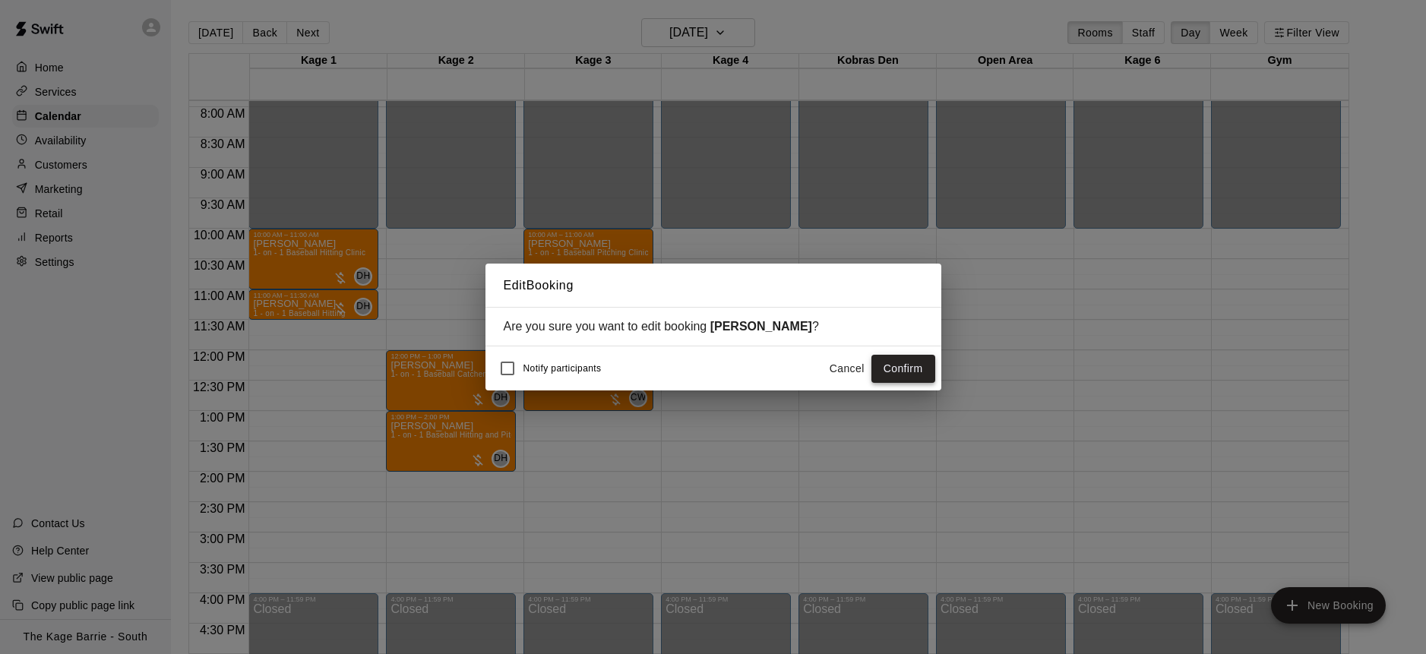
click at [914, 369] on button "Confirm" at bounding box center [904, 369] width 64 height 28
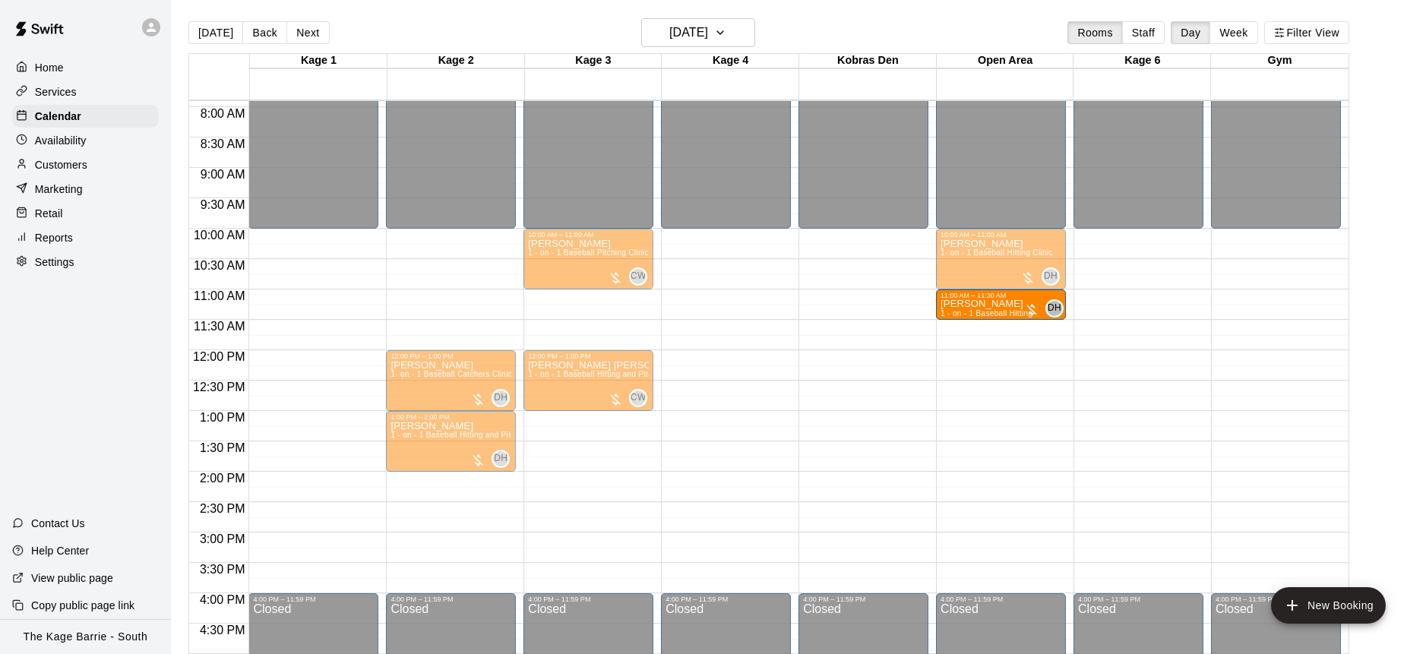
drag, startPoint x: 397, startPoint y: 315, endPoint x: 1031, endPoint y: 317, distance: 633.0
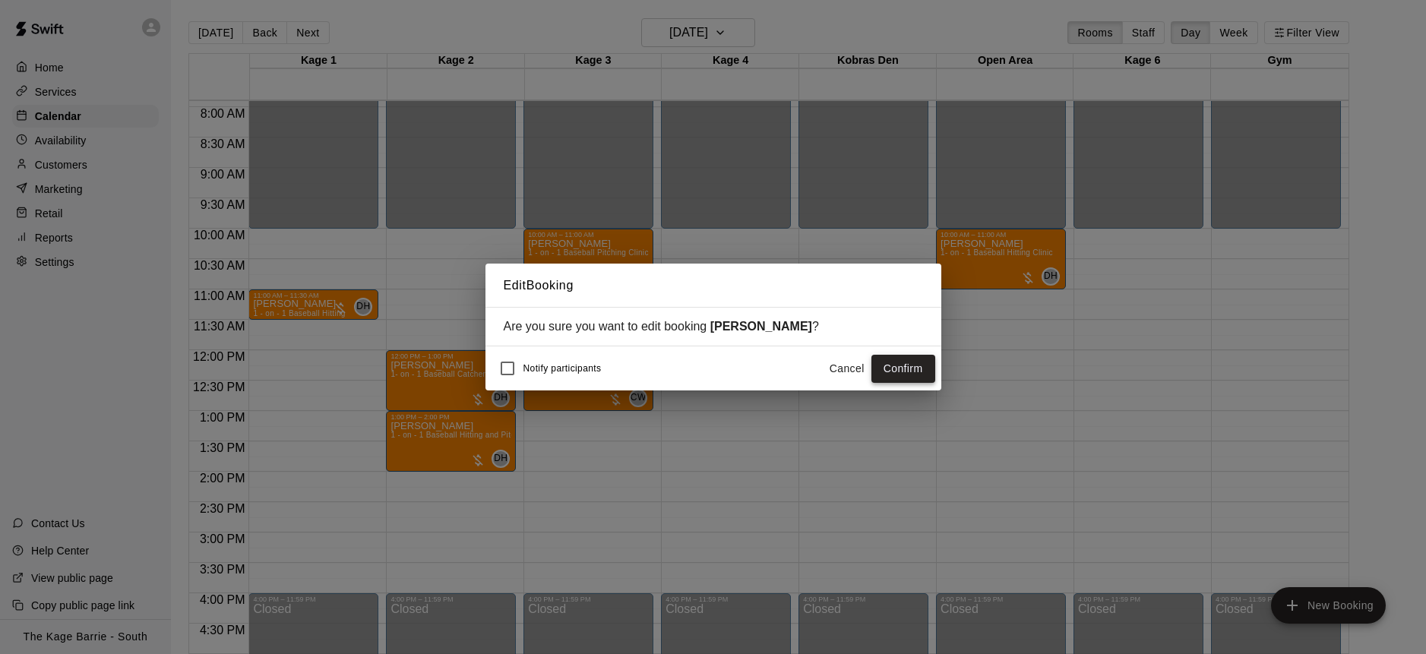
click at [910, 368] on button "Confirm" at bounding box center [904, 369] width 64 height 28
